Goal: Manage account settings

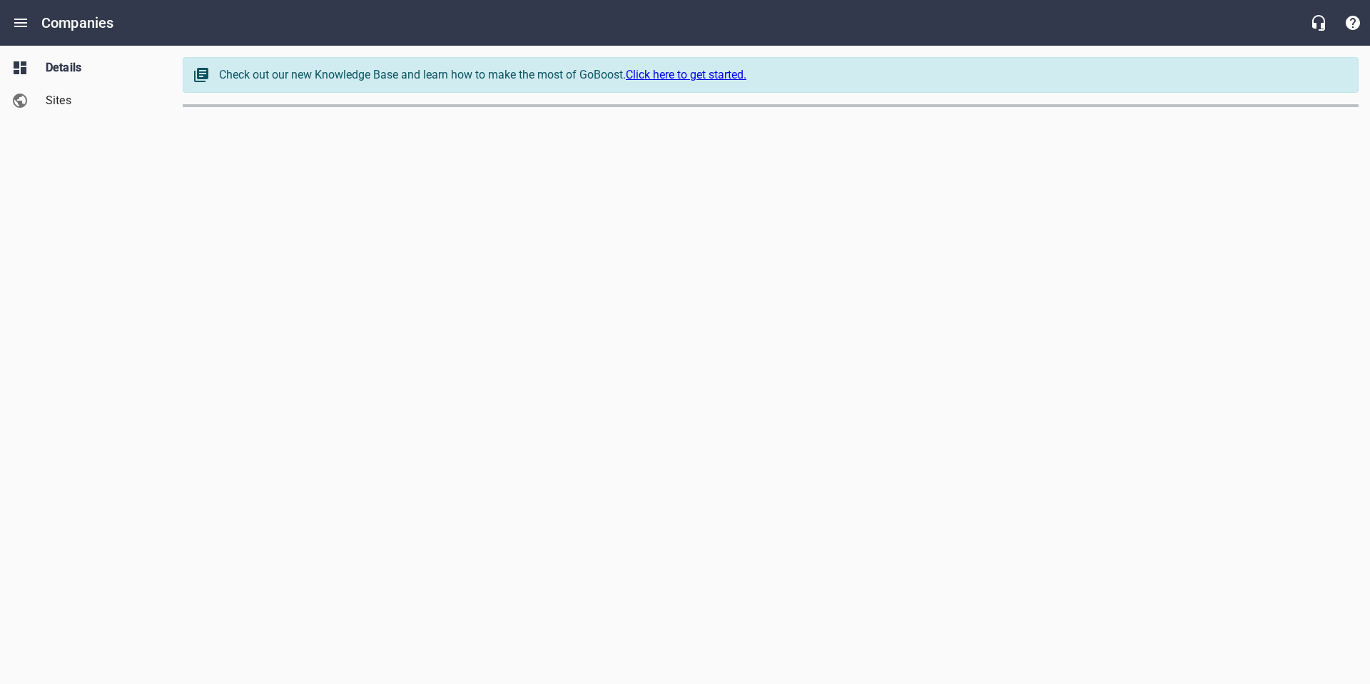
click at [59, 98] on span "Sites" at bounding box center [100, 100] width 108 height 17
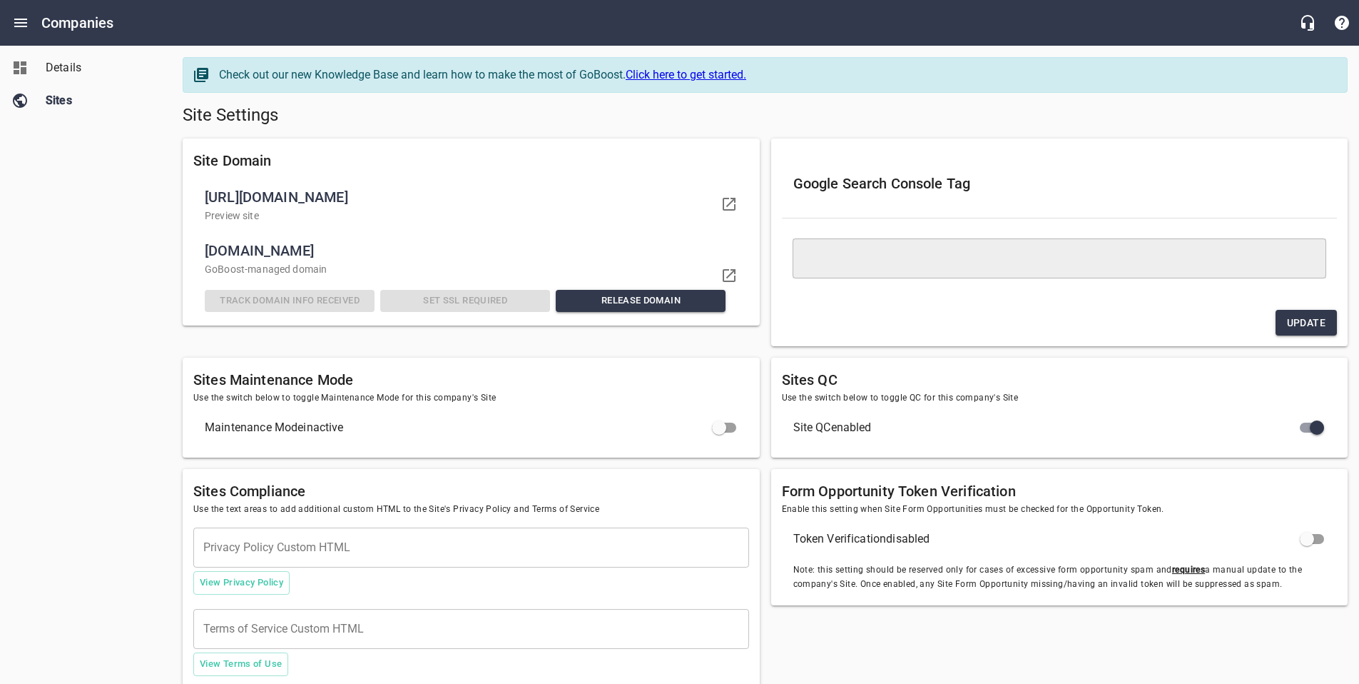
click at [68, 54] on link "Details" at bounding box center [85, 67] width 171 height 33
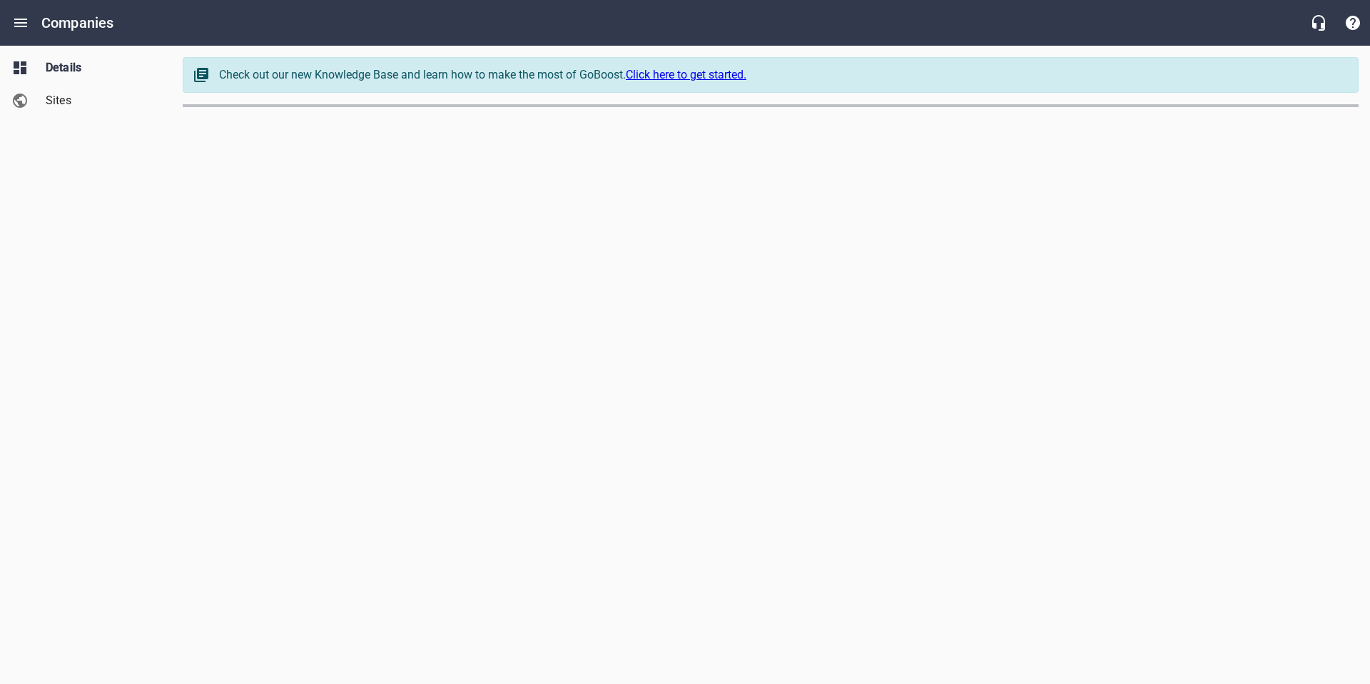
select select "[US_STATE]"
select select "62"
